Goal: Information Seeking & Learning: Understand process/instructions

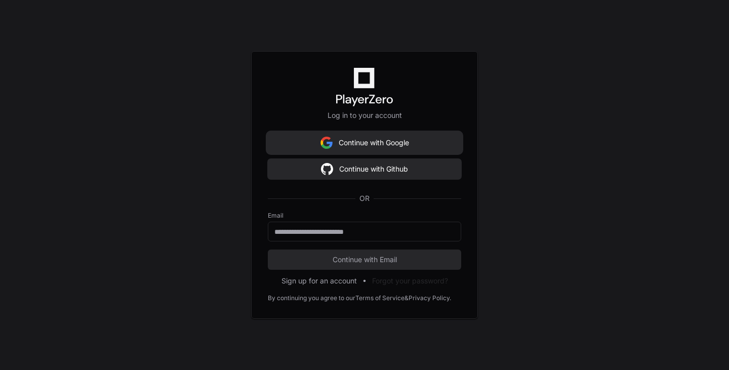
click at [332, 138] on button "Continue with Google" at bounding box center [364, 143] width 193 height 20
click at [340, 235] on input "email" at bounding box center [364, 232] width 180 height 10
type input "**********"
click at [268, 250] on button "Continue with Email" at bounding box center [364, 260] width 193 height 20
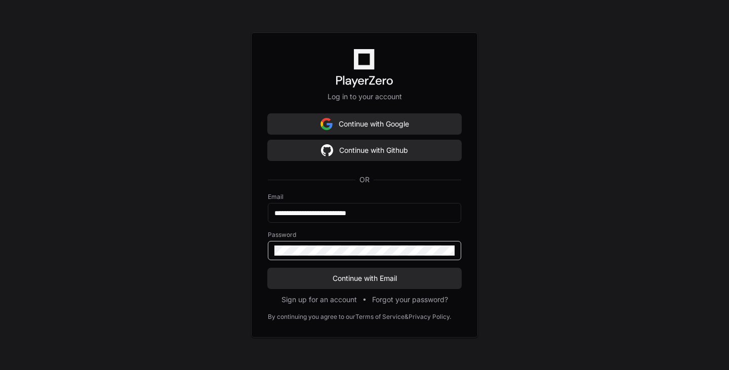
click at [363, 244] on div at bounding box center [364, 250] width 193 height 19
click at [361, 269] on button "Continue with Email" at bounding box center [364, 278] width 193 height 20
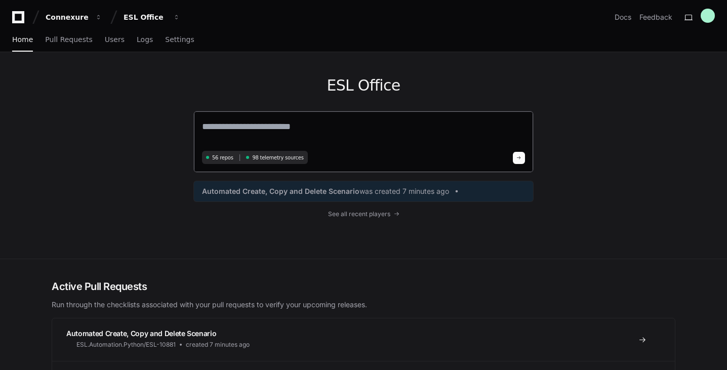
click at [241, 126] on textarea at bounding box center [363, 134] width 323 height 28
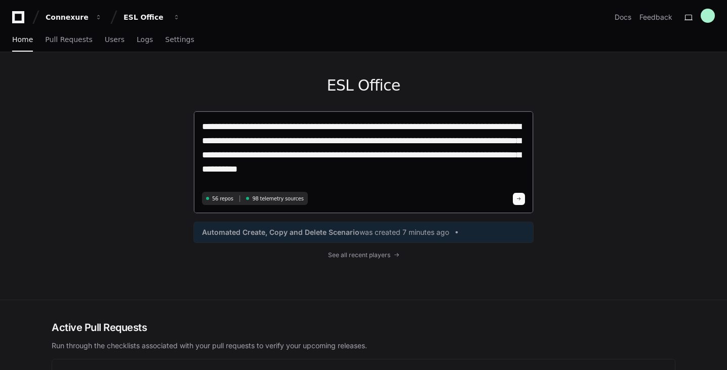
type textarea "**********"
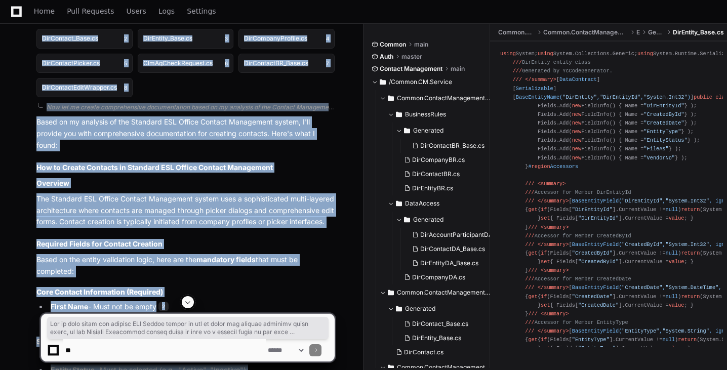
scroll to position [779, 0]
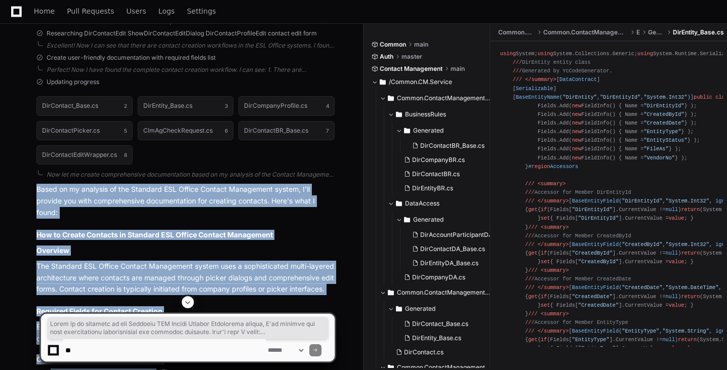
drag, startPoint x: 320, startPoint y: 276, endPoint x: 29, endPoint y: 187, distance: 304.1
copy article "Based on my analysis of the Standard ESL Office Contact Management system, I'll…"
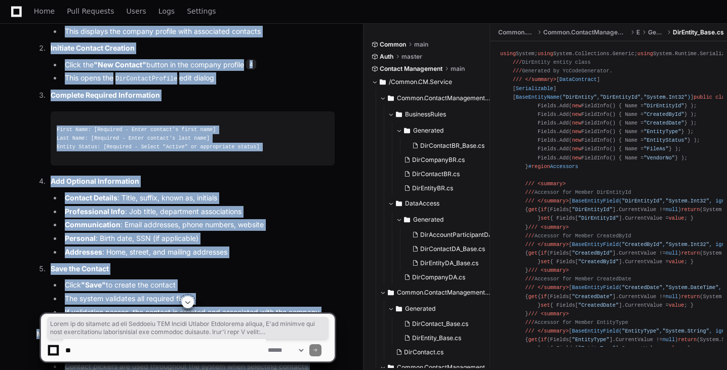
scroll to position [1589, 0]
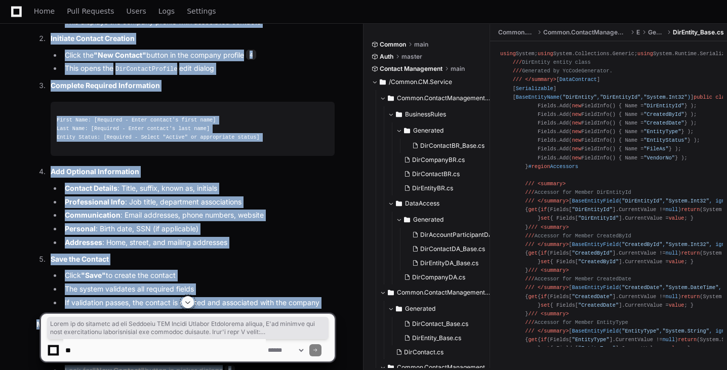
click at [194, 155] on ol "Navigate to Company Profile Open the company you want to add a contact to This …" at bounding box center [185, 147] width 298 height 323
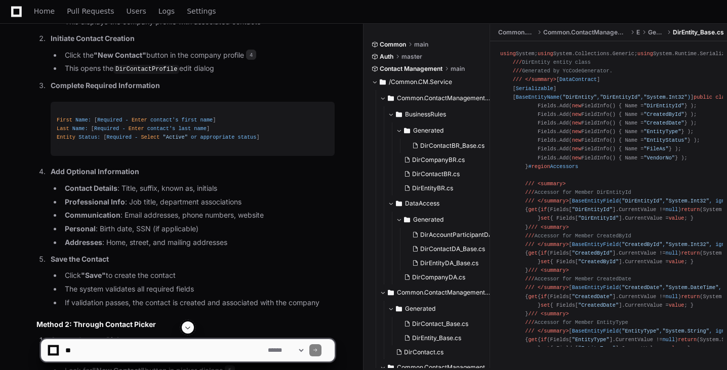
click at [287, 186] on li "Contact Details : Title, suffix, known as, initials" at bounding box center [198, 189] width 273 height 12
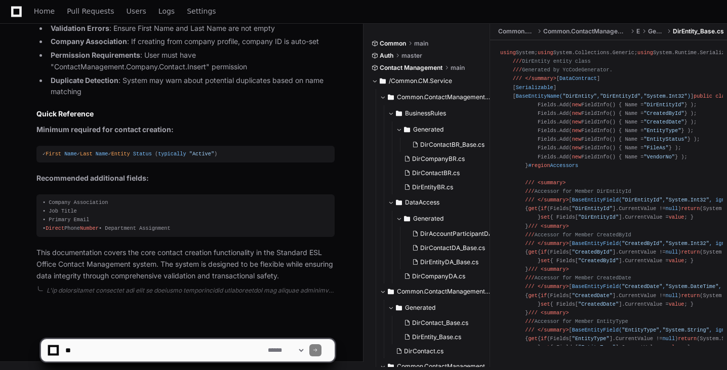
scroll to position [2692, 0]
click at [108, 350] on textarea at bounding box center [164, 350] width 203 height 22
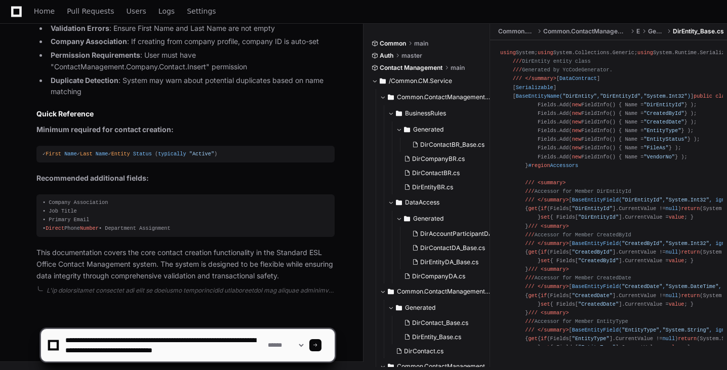
scroll to position [3, 0]
type textarea "**********"
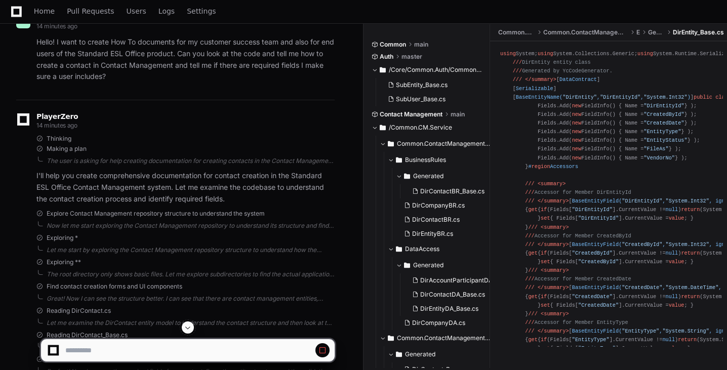
scroll to position [0, 0]
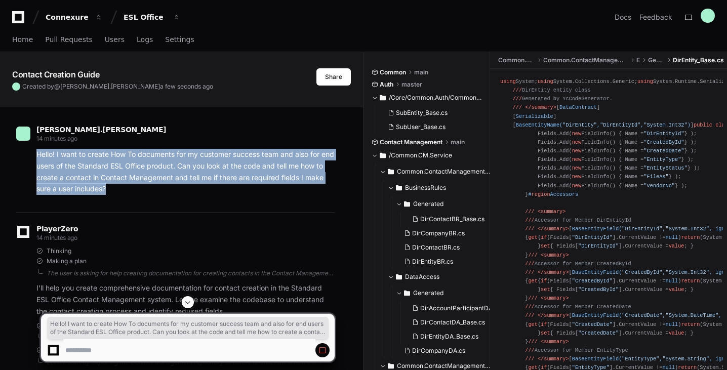
drag, startPoint x: 112, startPoint y: 190, endPoint x: 38, endPoint y: 153, distance: 82.7
click at [38, 153] on p "Hello! I want to create How To documents for my customer success team and also …" at bounding box center [185, 172] width 298 height 46
copy p "Hello! I want to create How To documents for my customer success team and also …"
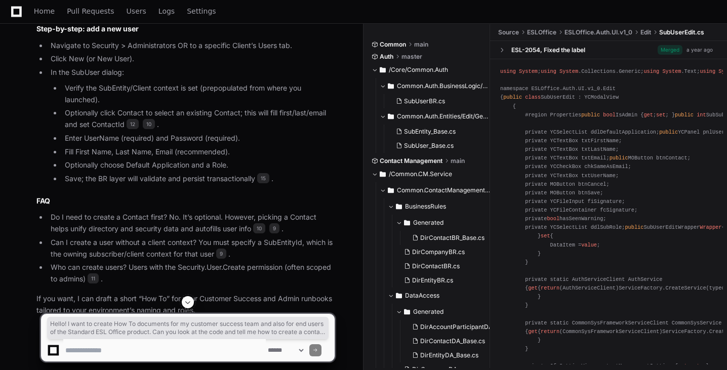
scroll to position [4327, 0]
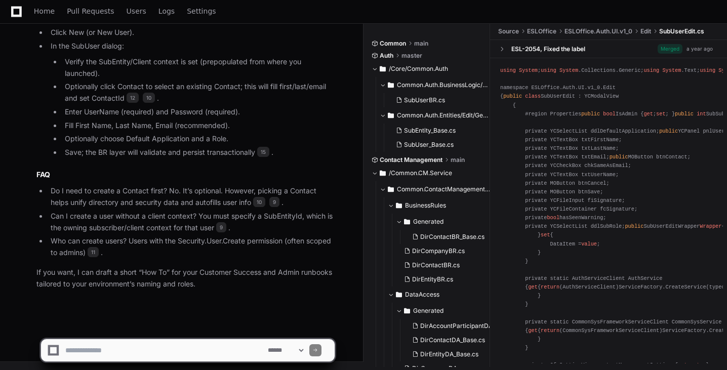
click at [128, 350] on textarea at bounding box center [164, 350] width 203 height 22
type textarea "**********"
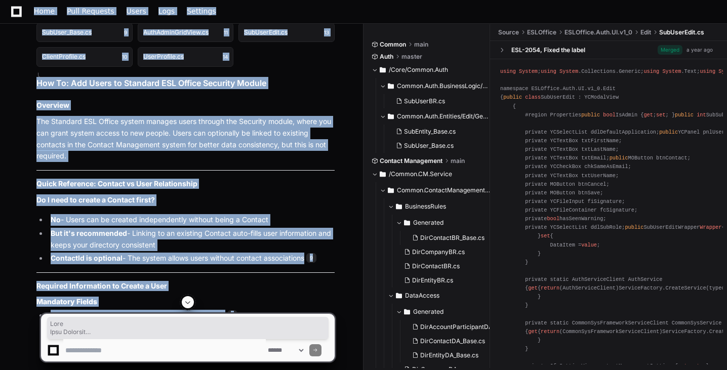
scroll to position [4717, 0]
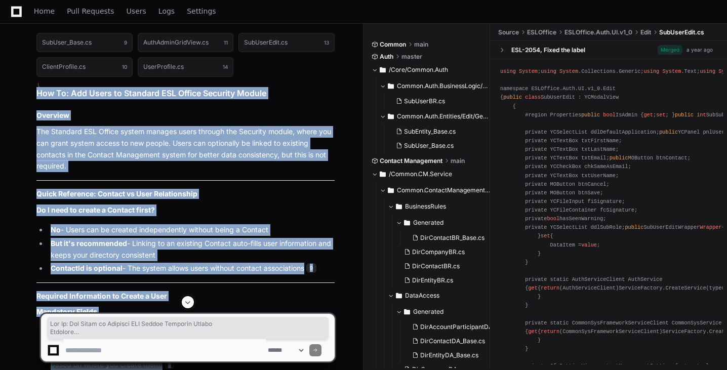
drag, startPoint x: 322, startPoint y: 282, endPoint x: 33, endPoint y: 109, distance: 335.7
copy article "How To: Add Users to Standard ESL Office Security Module Overview The Standard …"
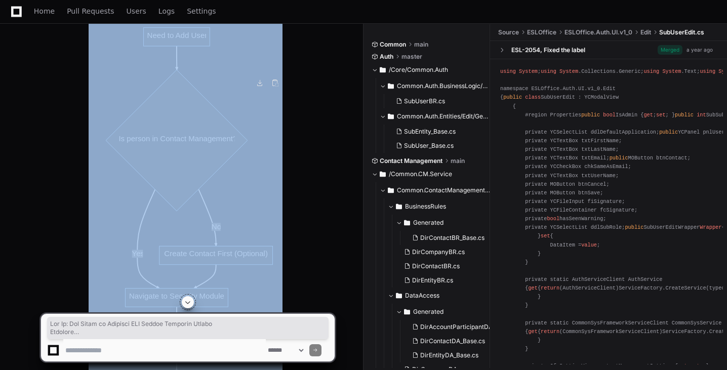
scroll to position [7300, 0]
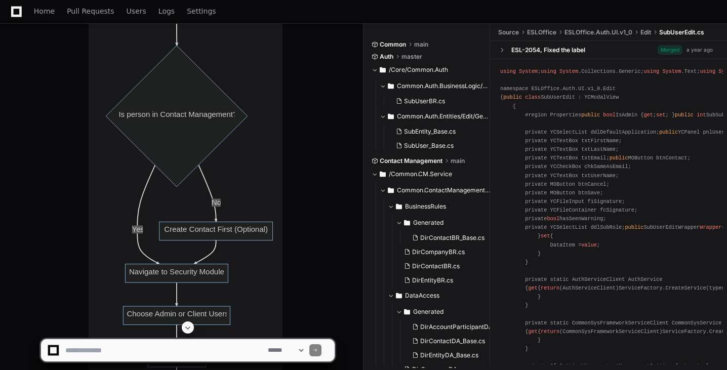
scroll to position [7351, 0]
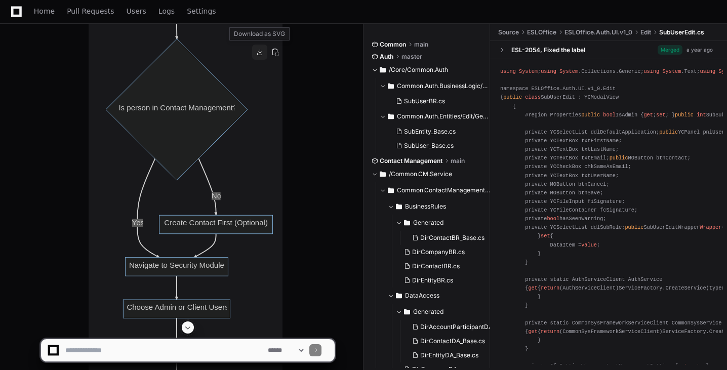
click at [263, 52] on button at bounding box center [259, 52] width 15 height 15
